Goal: Find specific page/section: Find specific page/section

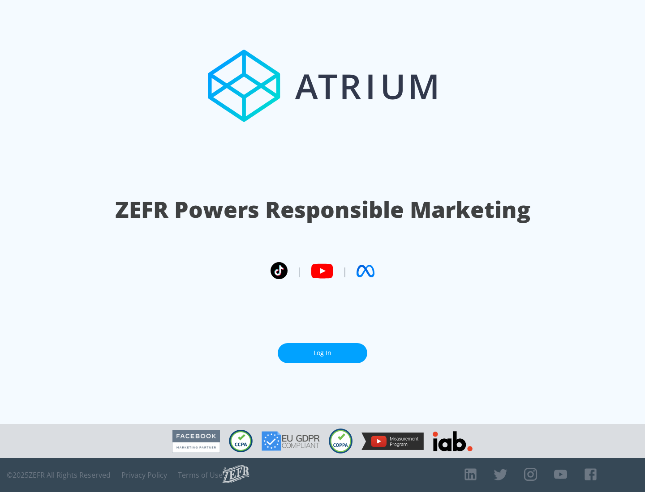
click at [322, 353] on link "Log In" at bounding box center [323, 353] width 90 height 20
